Goal: Use online tool/utility: Utilize a website feature to perform a specific function

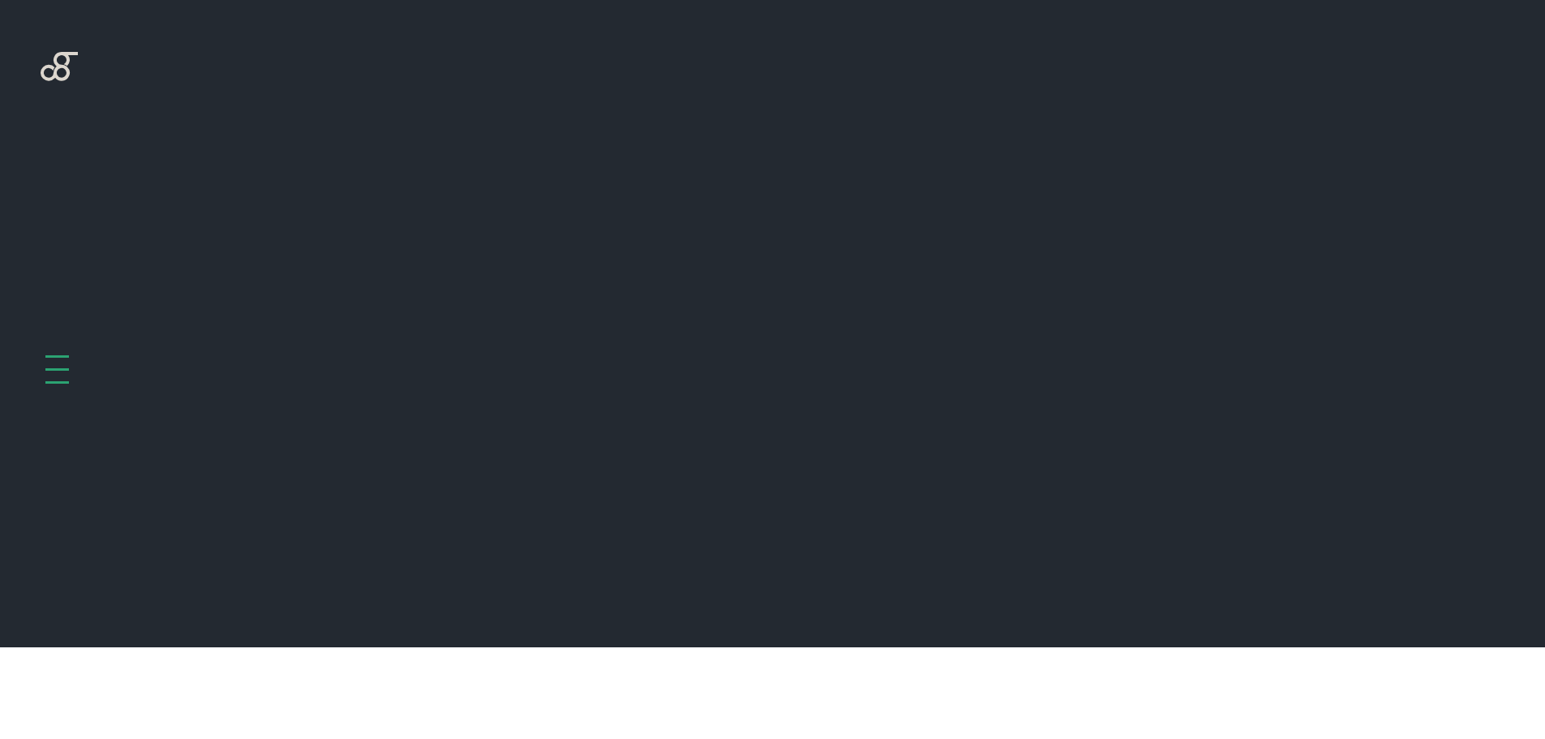
scroll to position [647, 0]
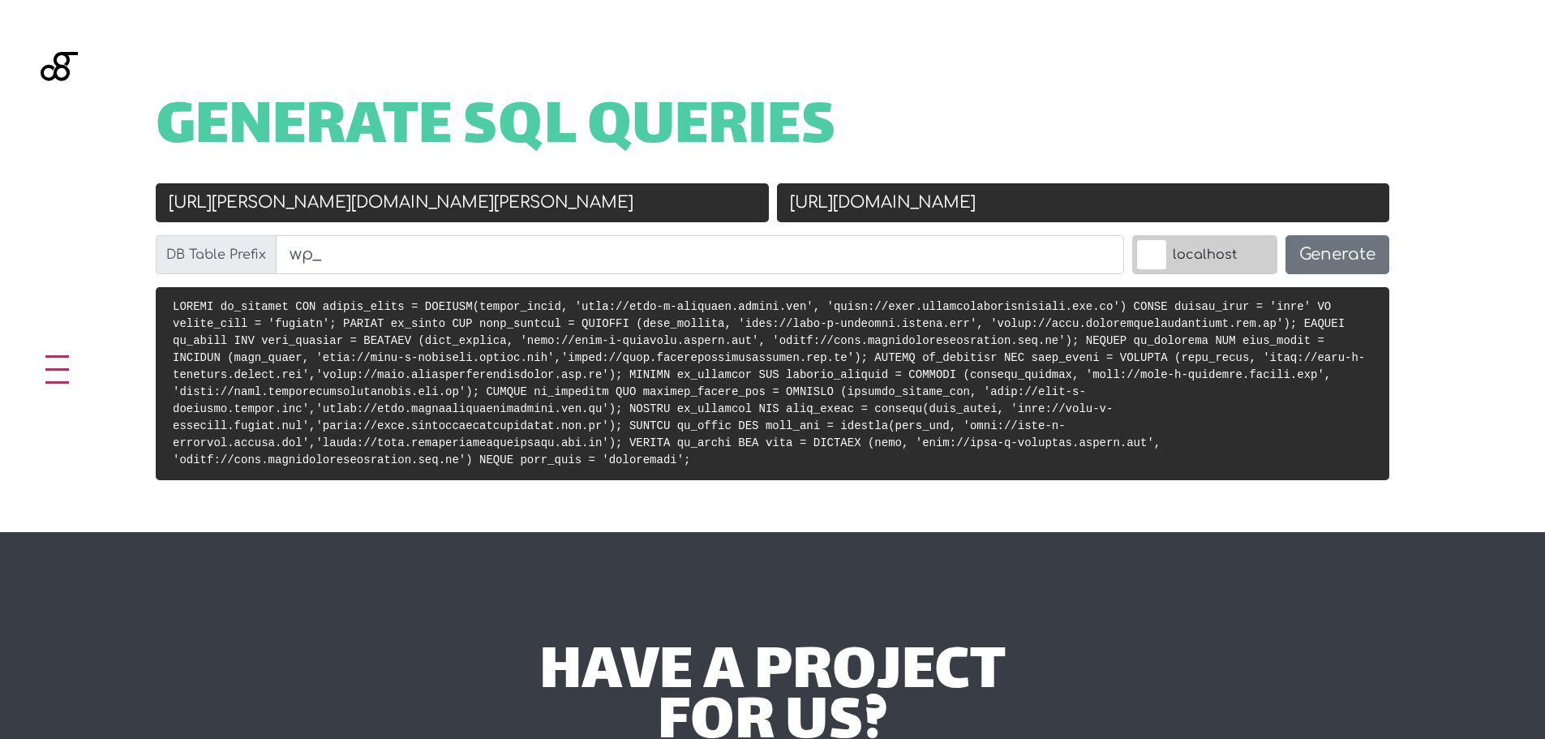
click at [559, 216] on input "[URL][PERSON_NAME][DOMAIN_NAME][PERSON_NAME]" at bounding box center [462, 202] width 613 height 39
click at [963, 172] on div "Generate SQL Queries" at bounding box center [772, 143] width 1298 height 79
click at [979, 195] on input "[URL][DOMAIN_NAME]" at bounding box center [1083, 202] width 613 height 39
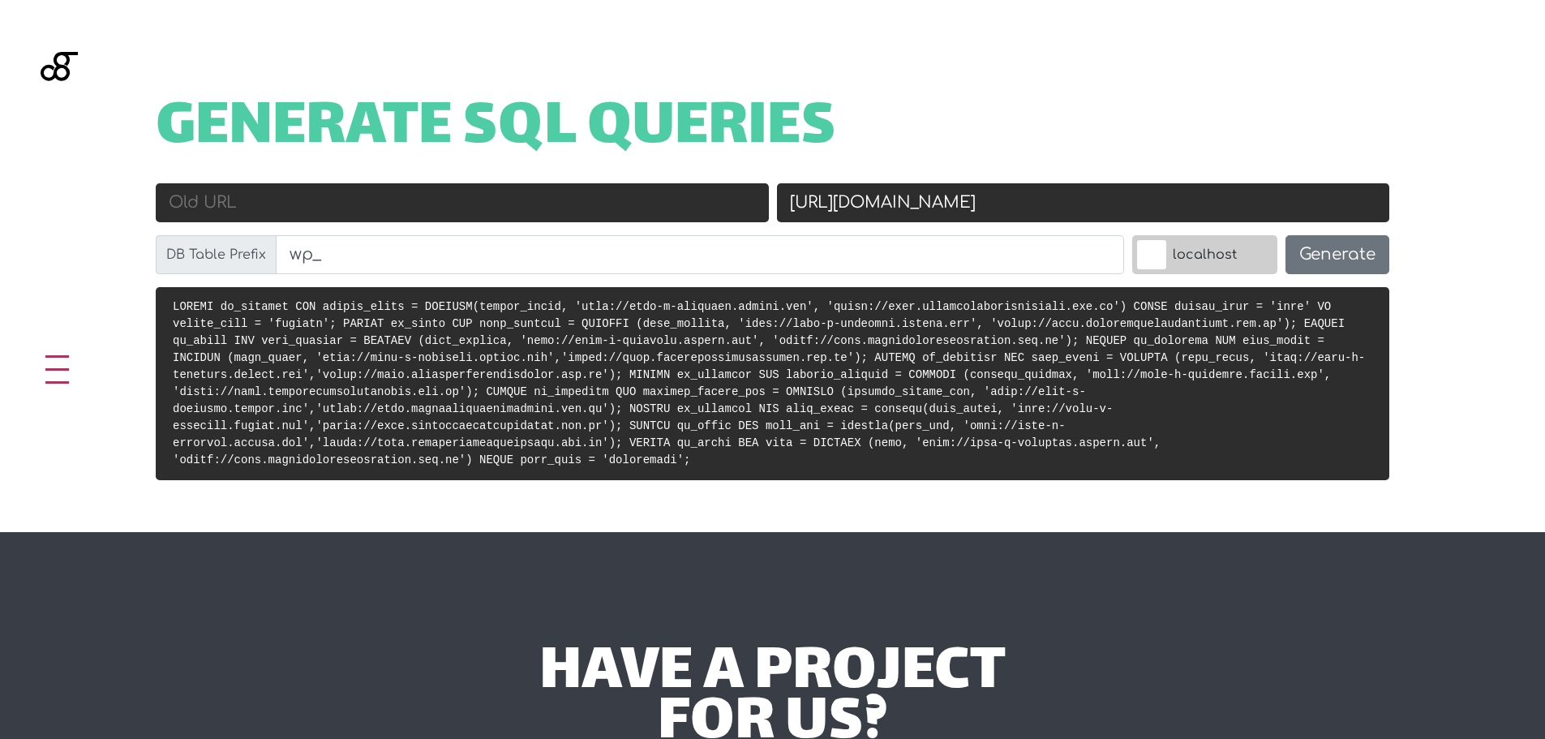
click at [979, 195] on input "[URL][DOMAIN_NAME]" at bounding box center [1083, 202] width 613 height 39
click at [578, 225] on div "Old URL" at bounding box center [462, 209] width 621 height 52
click at [578, 216] on input "Old URL" at bounding box center [462, 202] width 613 height 39
paste input "[URL][PERSON_NAME][DOMAIN_NAME][PERSON_NAME]"
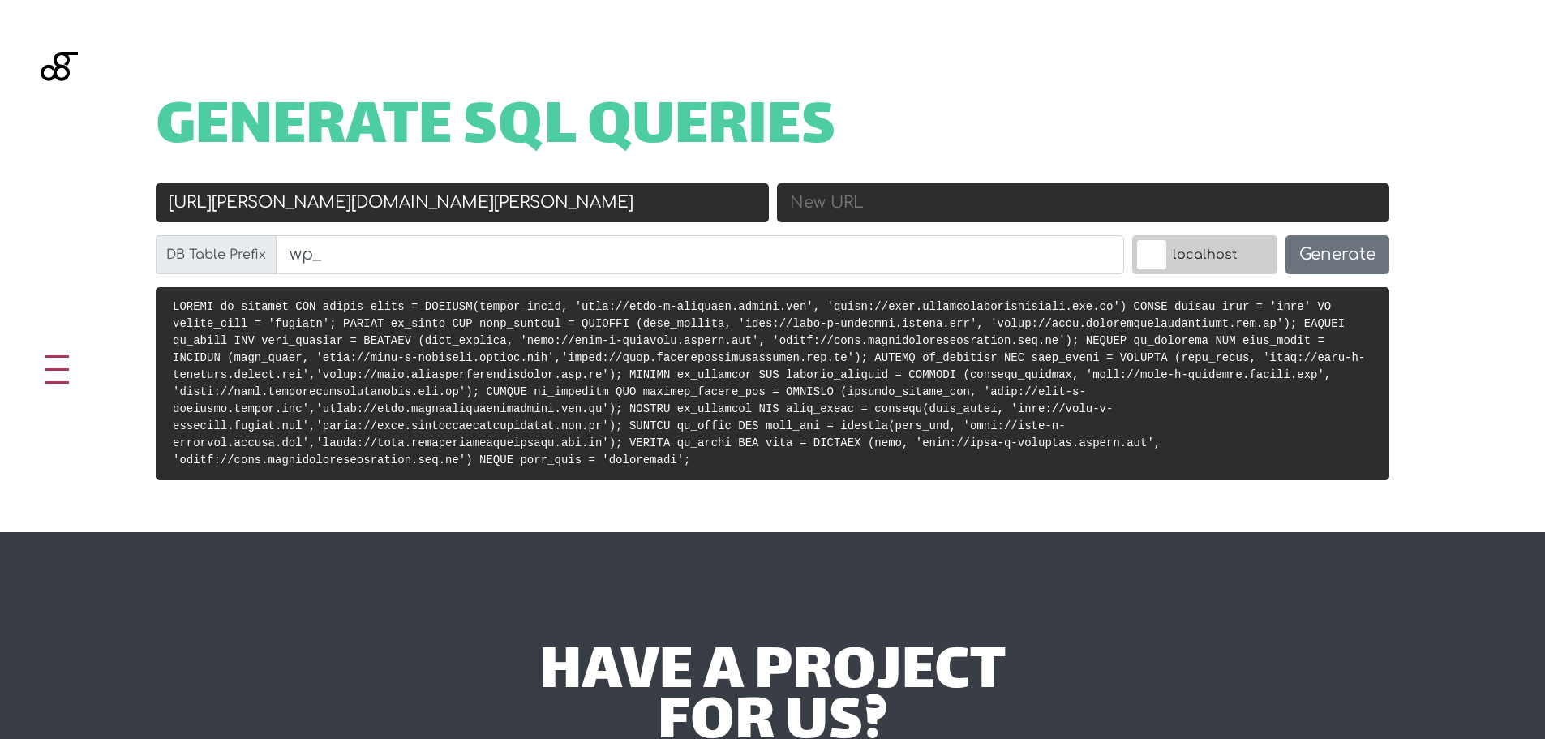
type input "[URL][PERSON_NAME][DOMAIN_NAME][PERSON_NAME]"
click at [857, 203] on input "New URL" at bounding box center [1083, 202] width 613 height 39
paste input "[URL][DOMAIN_NAME]"
type input "[URL][DOMAIN_NAME]"
click at [1044, 111] on h1 "Generate SQL Queries" at bounding box center [772, 129] width 1233 height 50
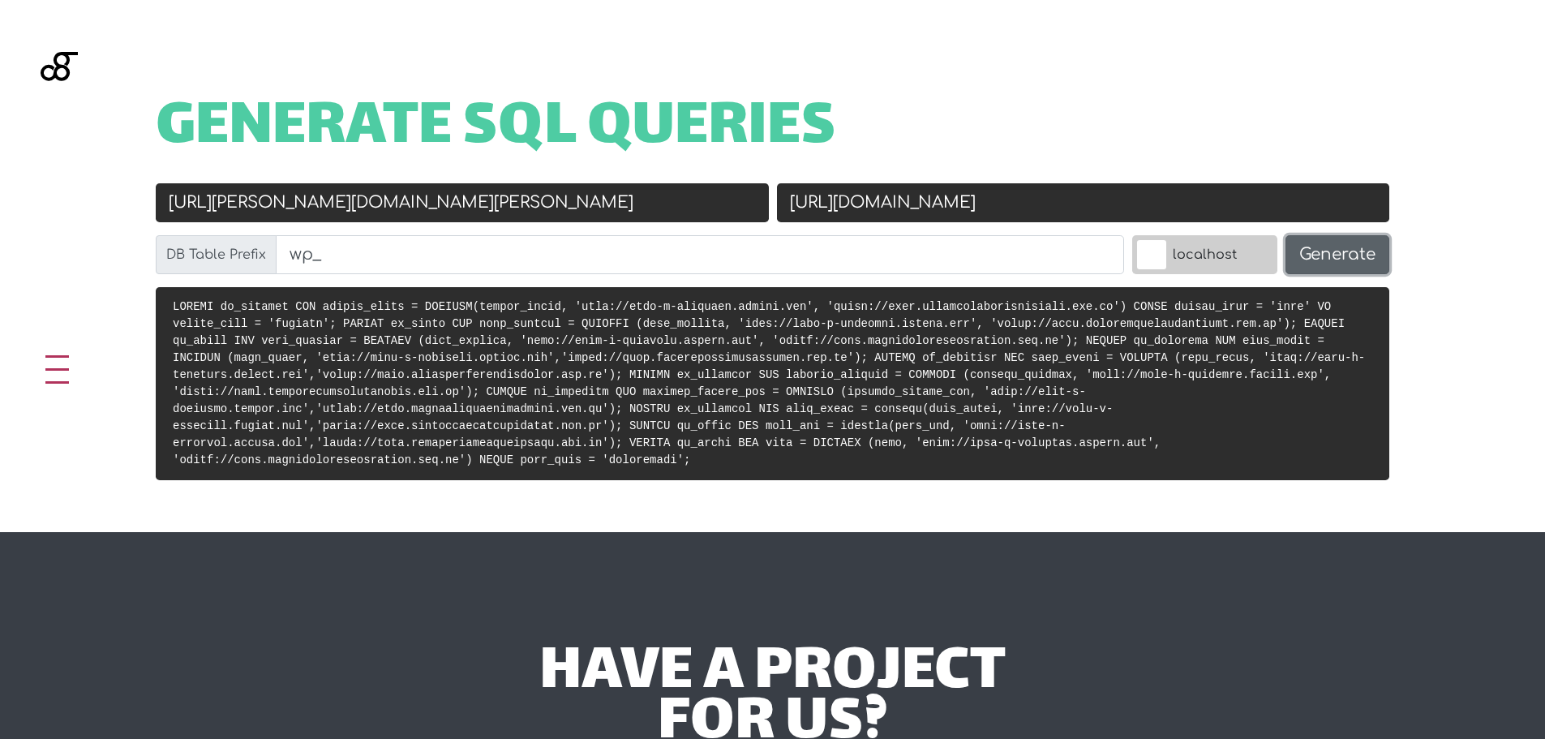
click at [1382, 252] on button "Generate" at bounding box center [1337, 254] width 104 height 39
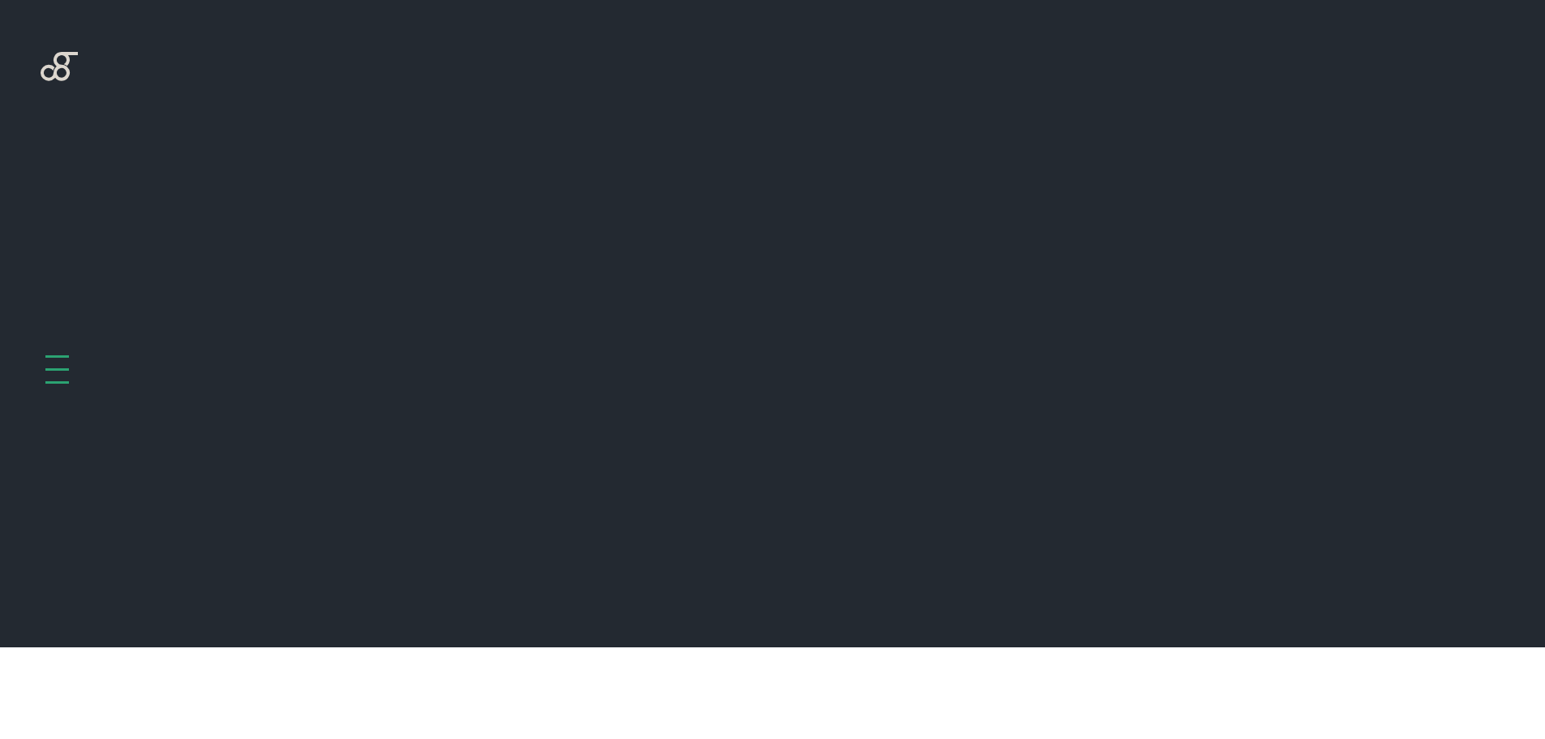
scroll to position [647, 0]
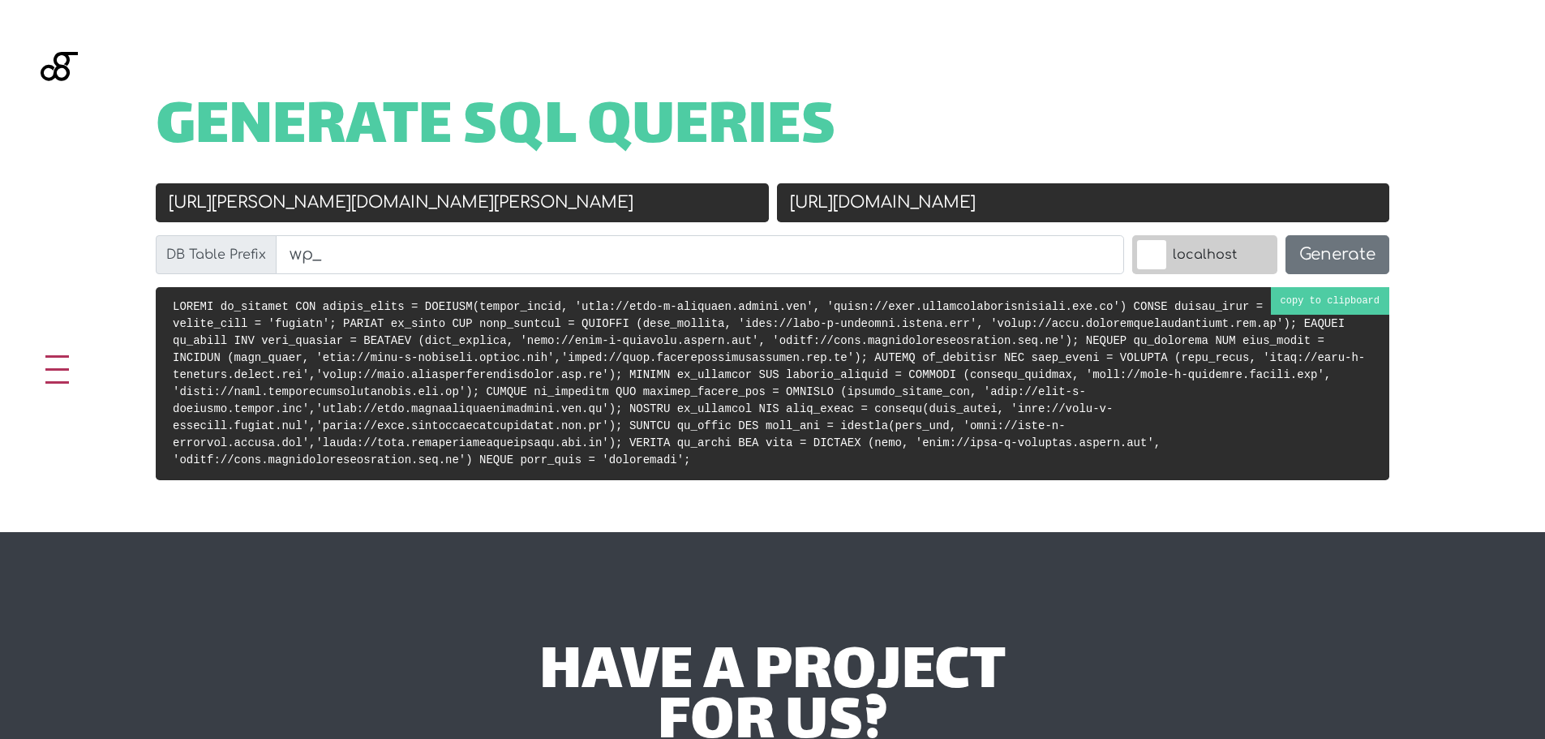
click at [815, 384] on pre at bounding box center [772, 383] width 1233 height 193
